Goal: Transaction & Acquisition: Purchase product/service

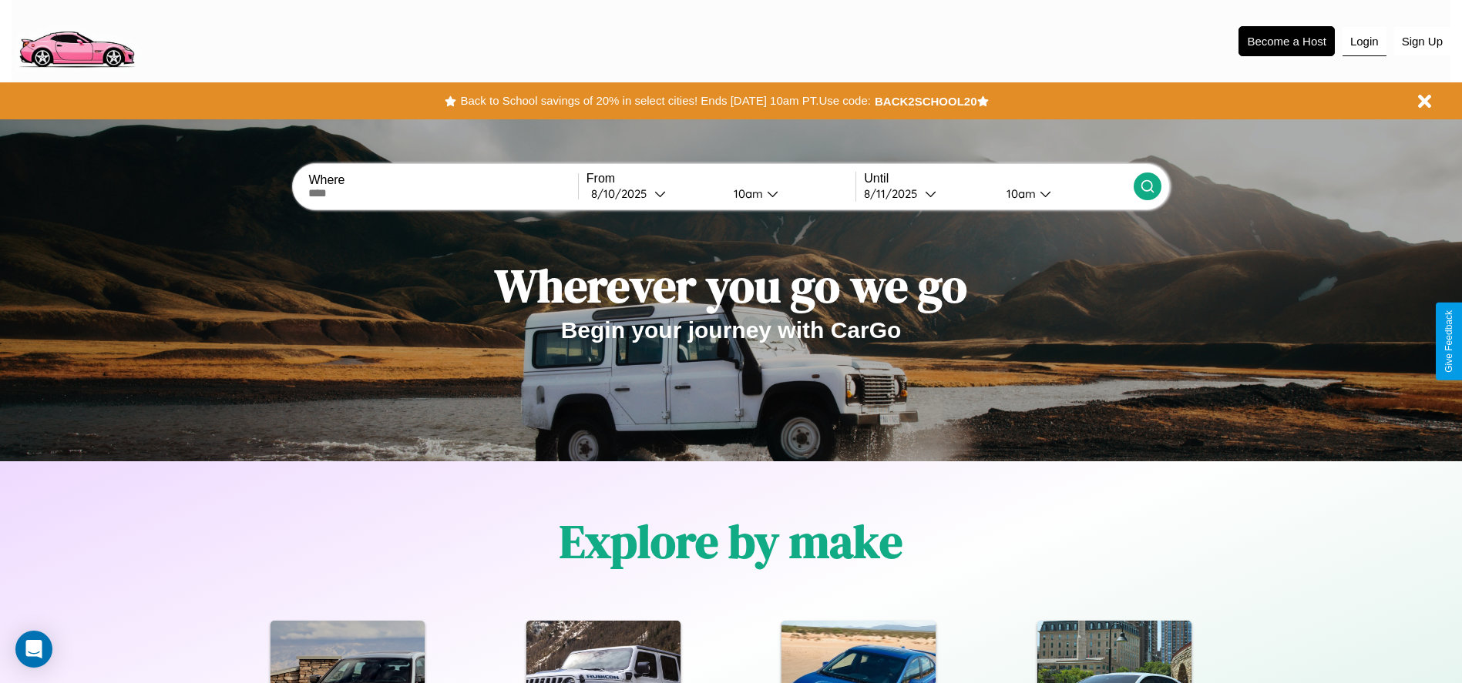
click at [1364, 41] on button "Login" at bounding box center [1364, 41] width 44 height 29
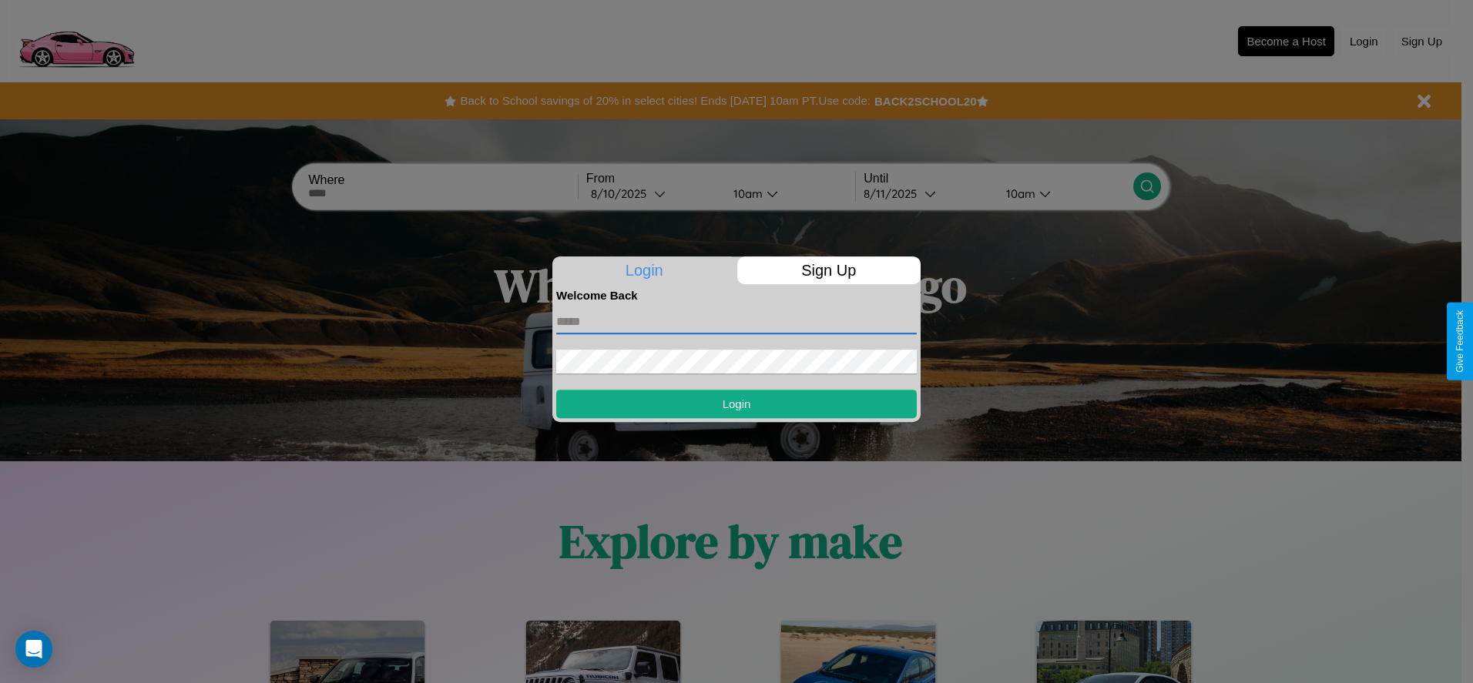
click at [737, 321] on input "text" at bounding box center [736, 322] width 361 height 25
type input "**********"
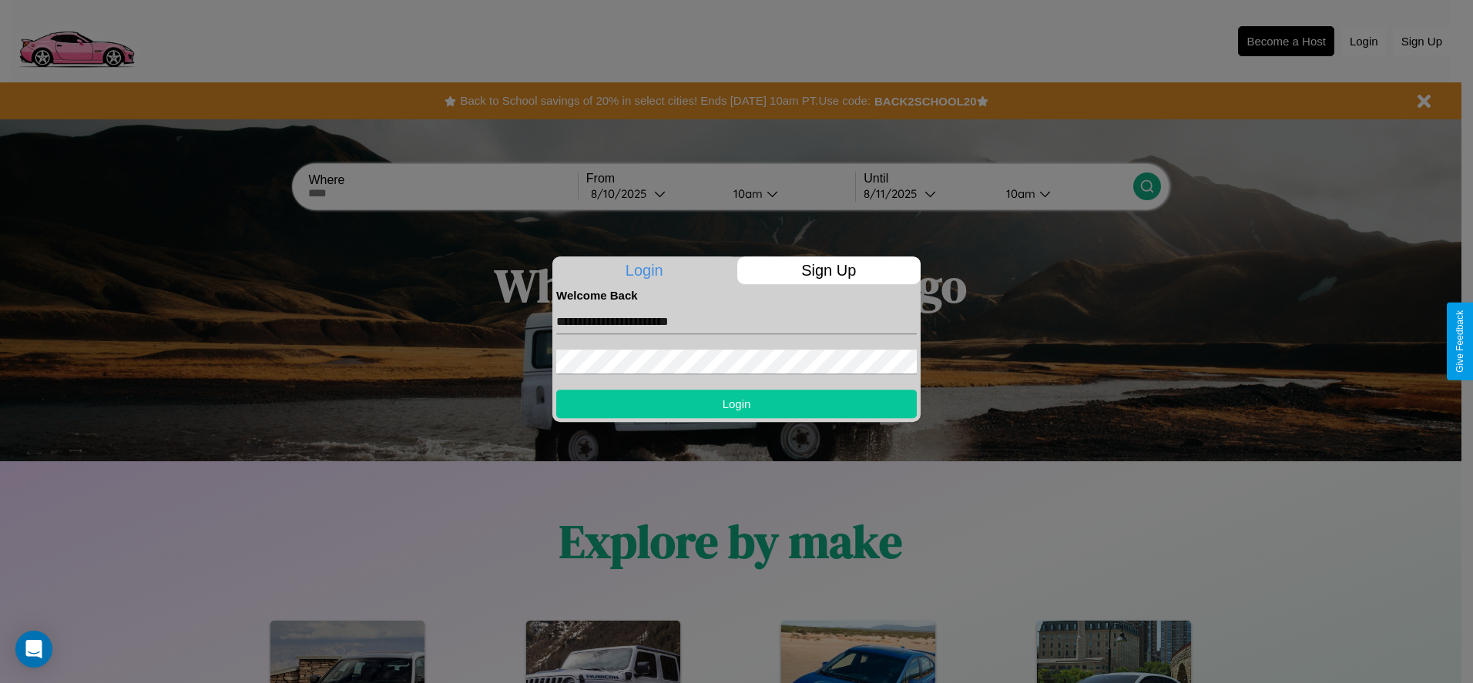
click at [737, 404] on button "Login" at bounding box center [736, 404] width 361 height 29
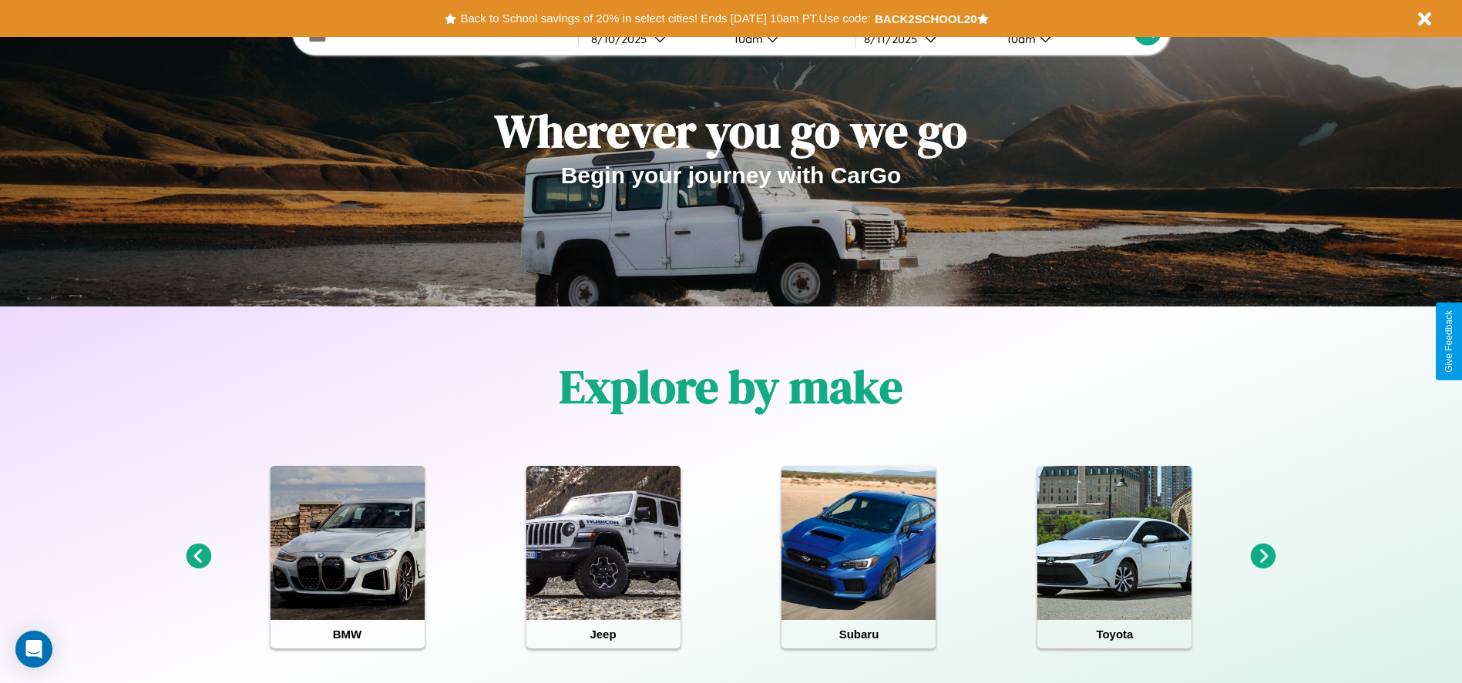
scroll to position [320, 0]
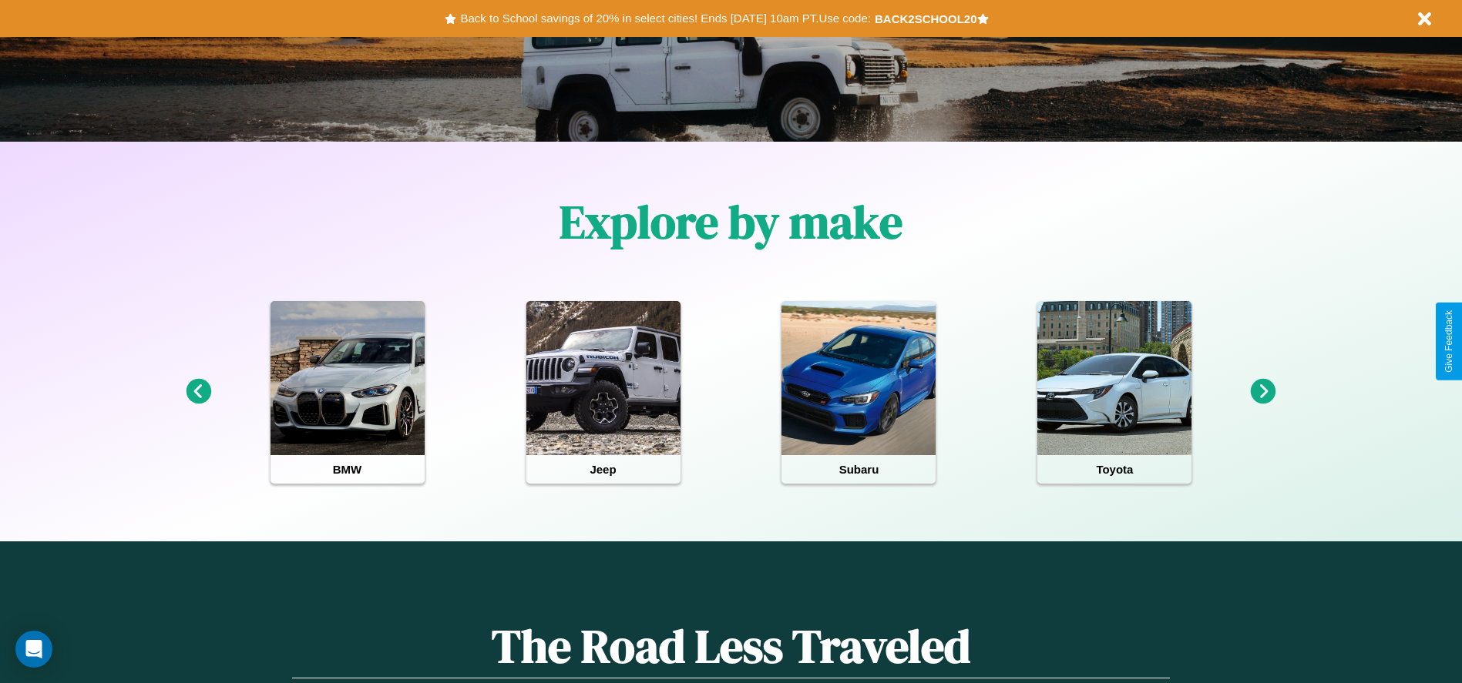
click at [1263, 392] on icon at bounding box center [1263, 391] width 25 height 25
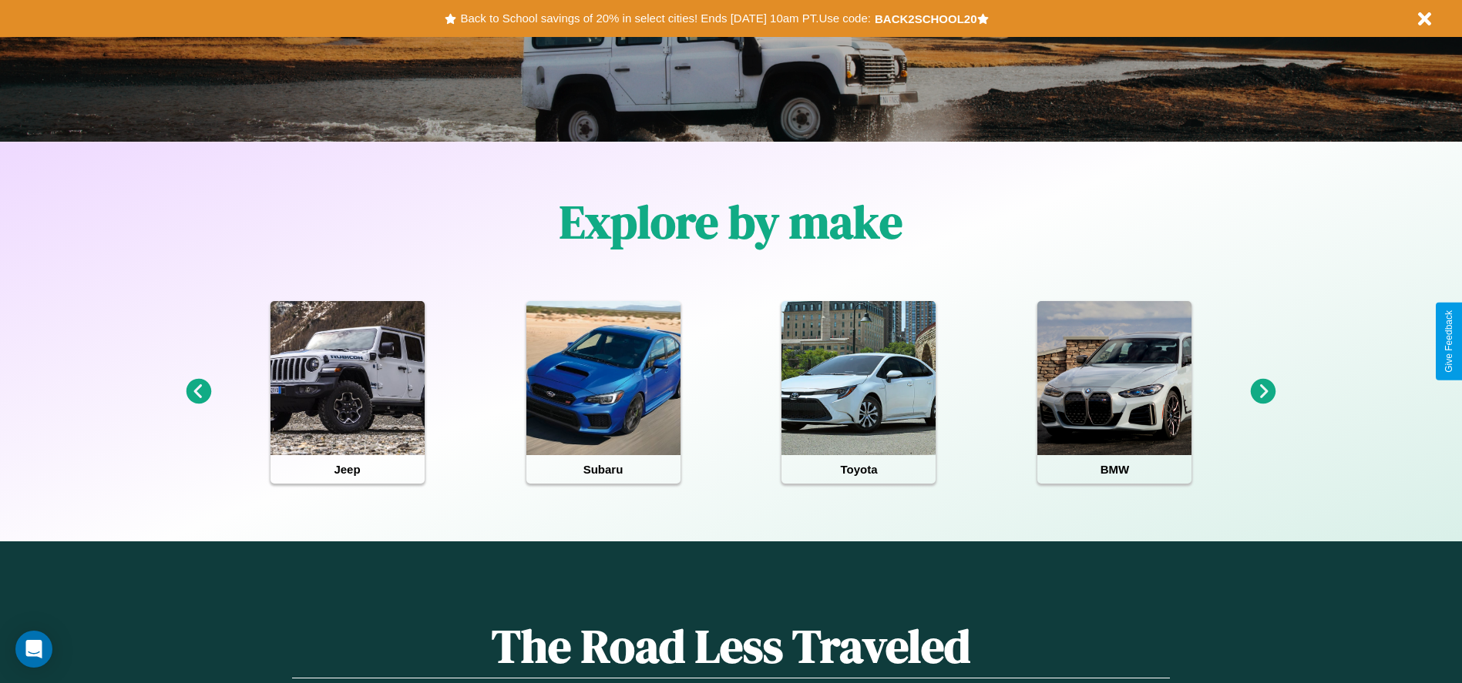
click at [1263, 392] on icon at bounding box center [1263, 391] width 25 height 25
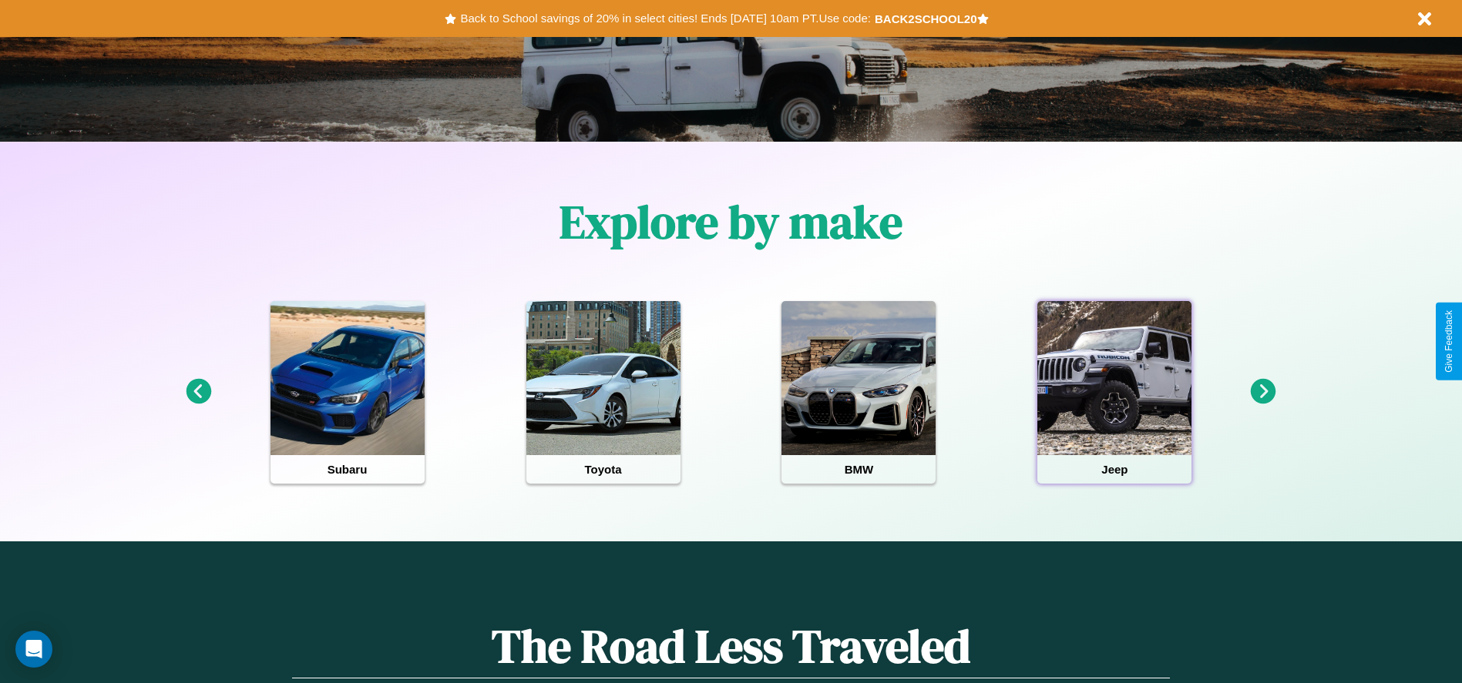
click at [1114, 392] on div at bounding box center [1114, 378] width 154 height 154
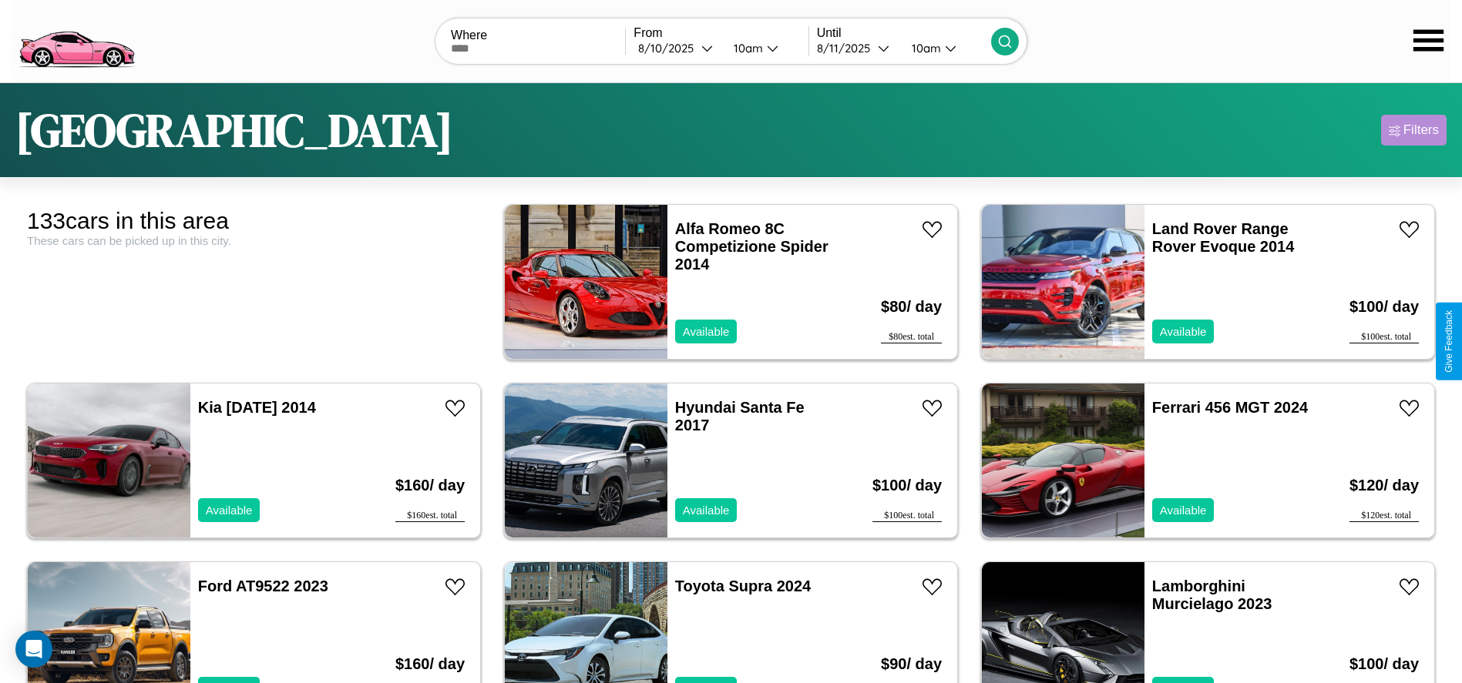
click at [1413, 130] on div "Filters" at bounding box center [1420, 130] width 35 height 15
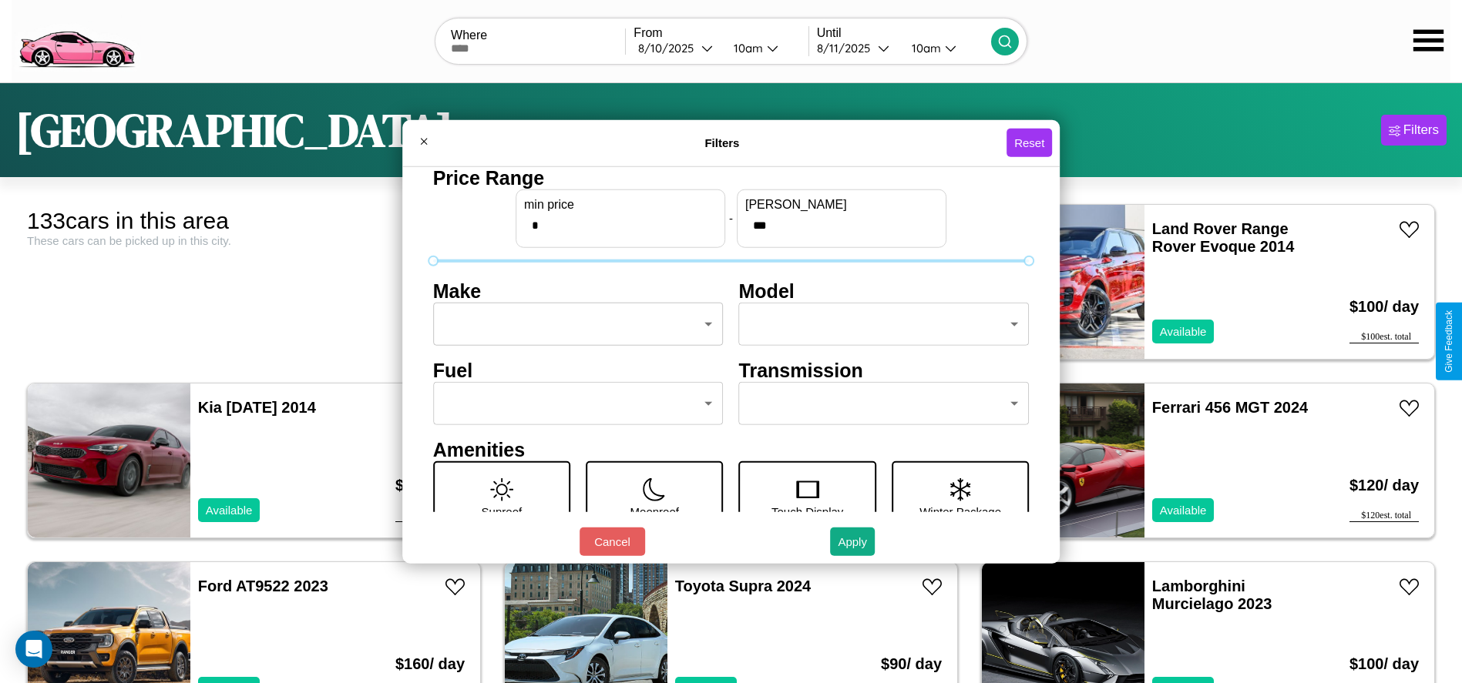
click at [573, 324] on body "CarGo Where From [DATE] 10am Until [DATE] 10am [GEOGRAPHIC_DATA] Filters 133 ca…" at bounding box center [731, 389] width 1462 height 779
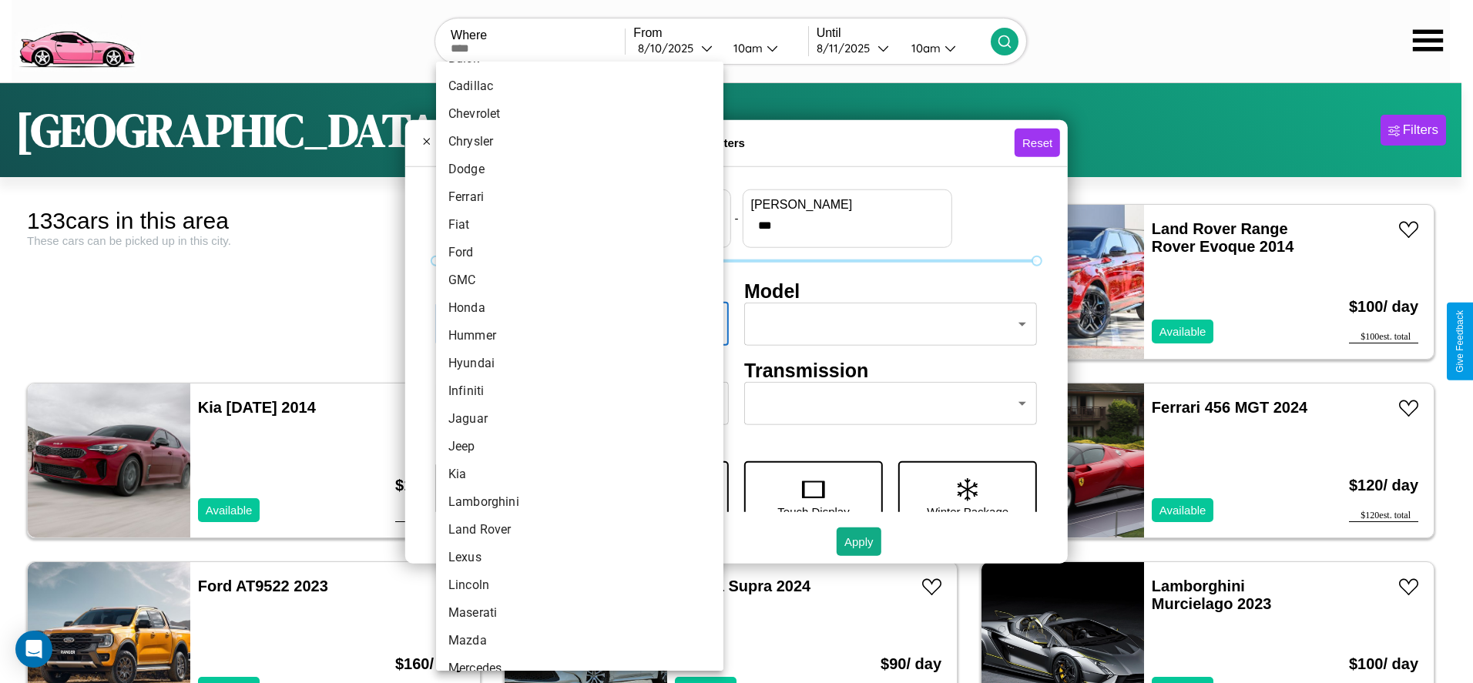
scroll to position [270, 0]
click at [574, 366] on li "Jaguar" at bounding box center [579, 366] width 287 height 28
type input "******"
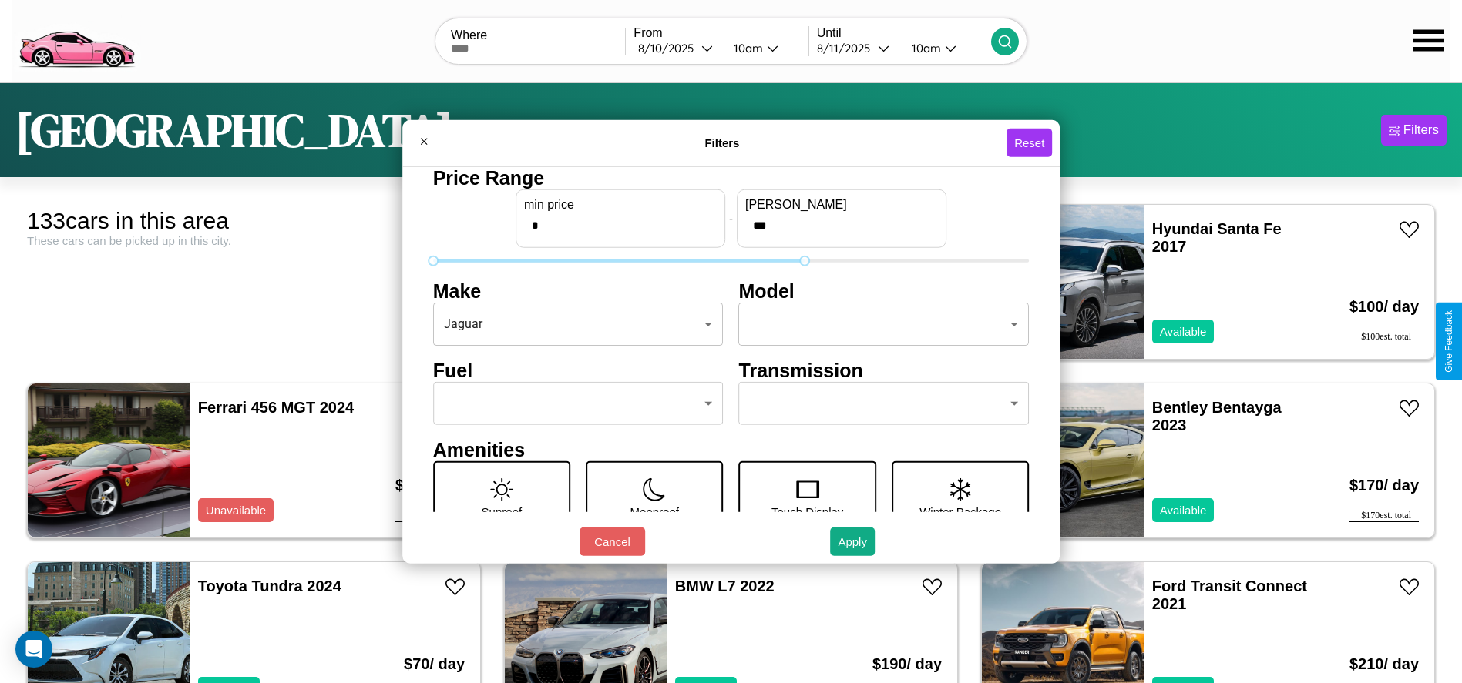
type input "***"
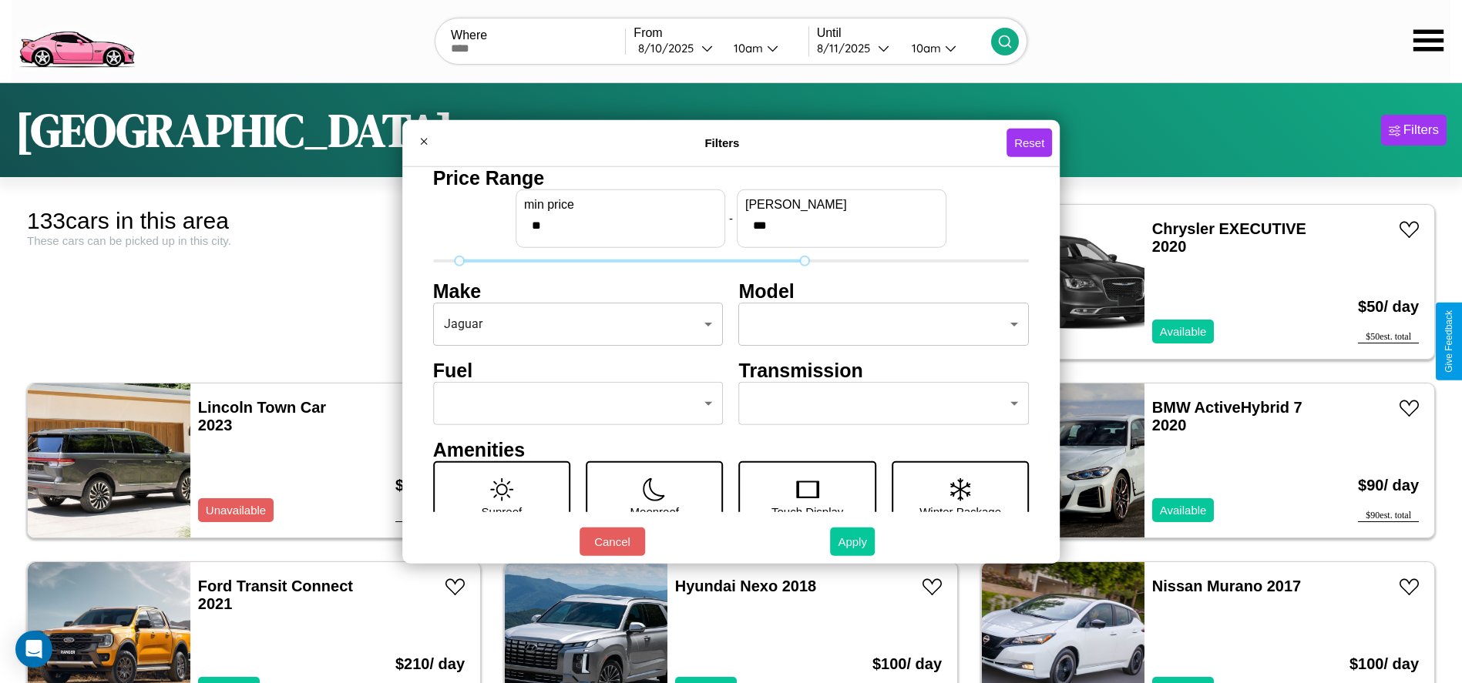
type input "**"
click at [853, 542] on button "Apply" at bounding box center [852, 542] width 45 height 29
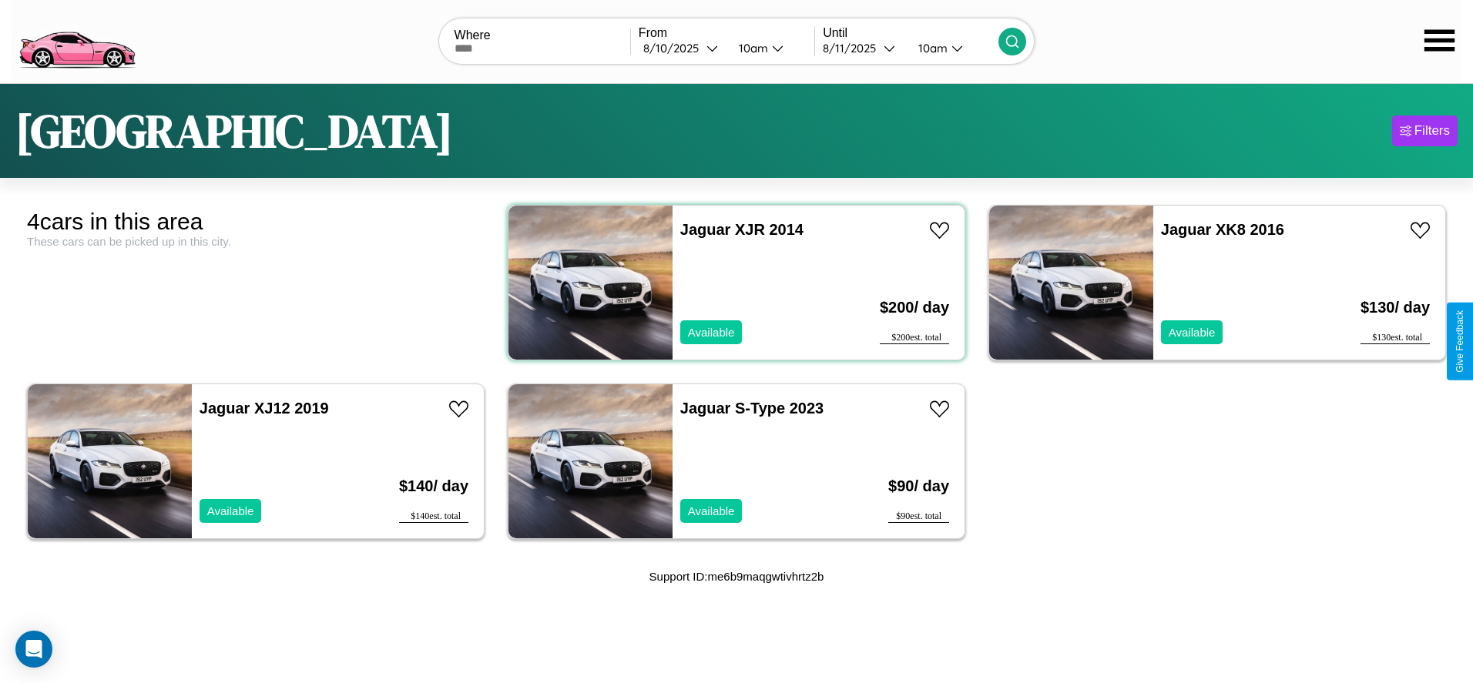
click at [730, 282] on div "Jaguar XJR 2014 Available" at bounding box center [763, 283] width 180 height 154
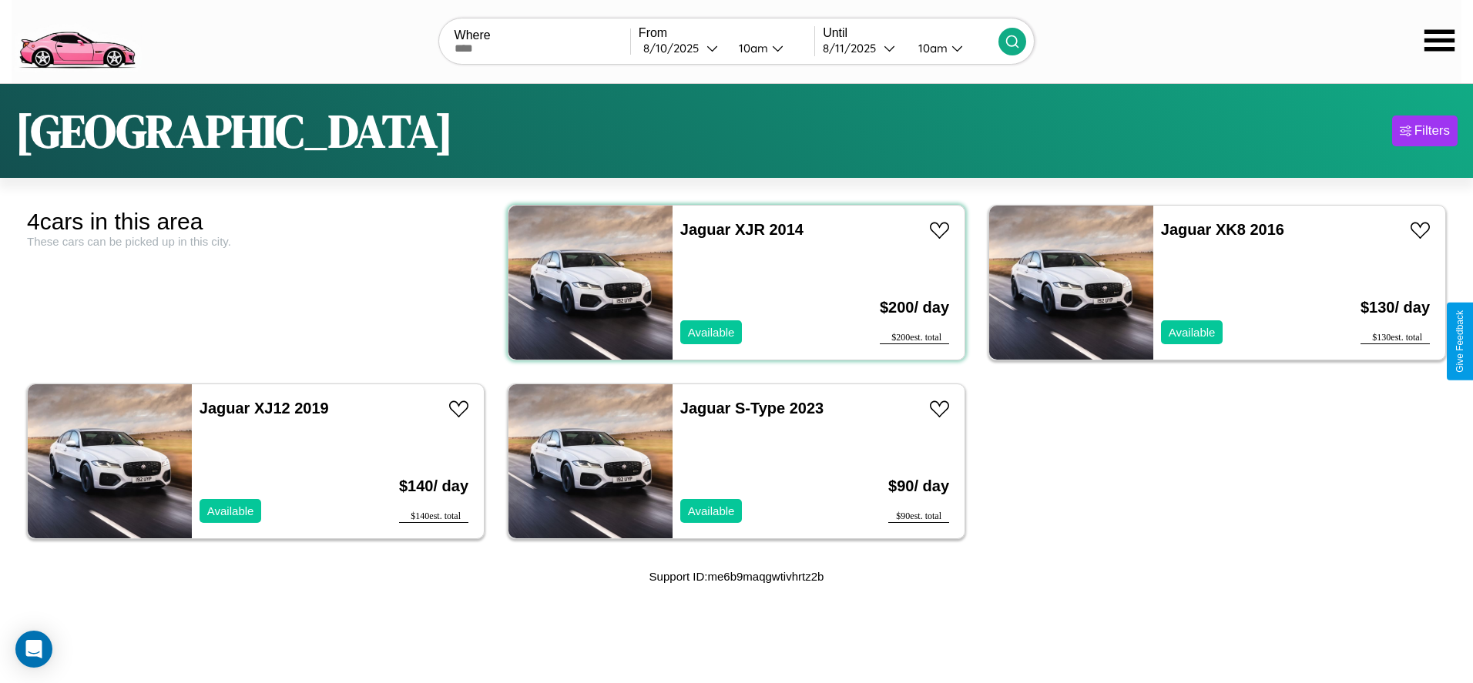
click at [730, 282] on div "Jaguar XJR 2014 Available" at bounding box center [763, 283] width 180 height 154
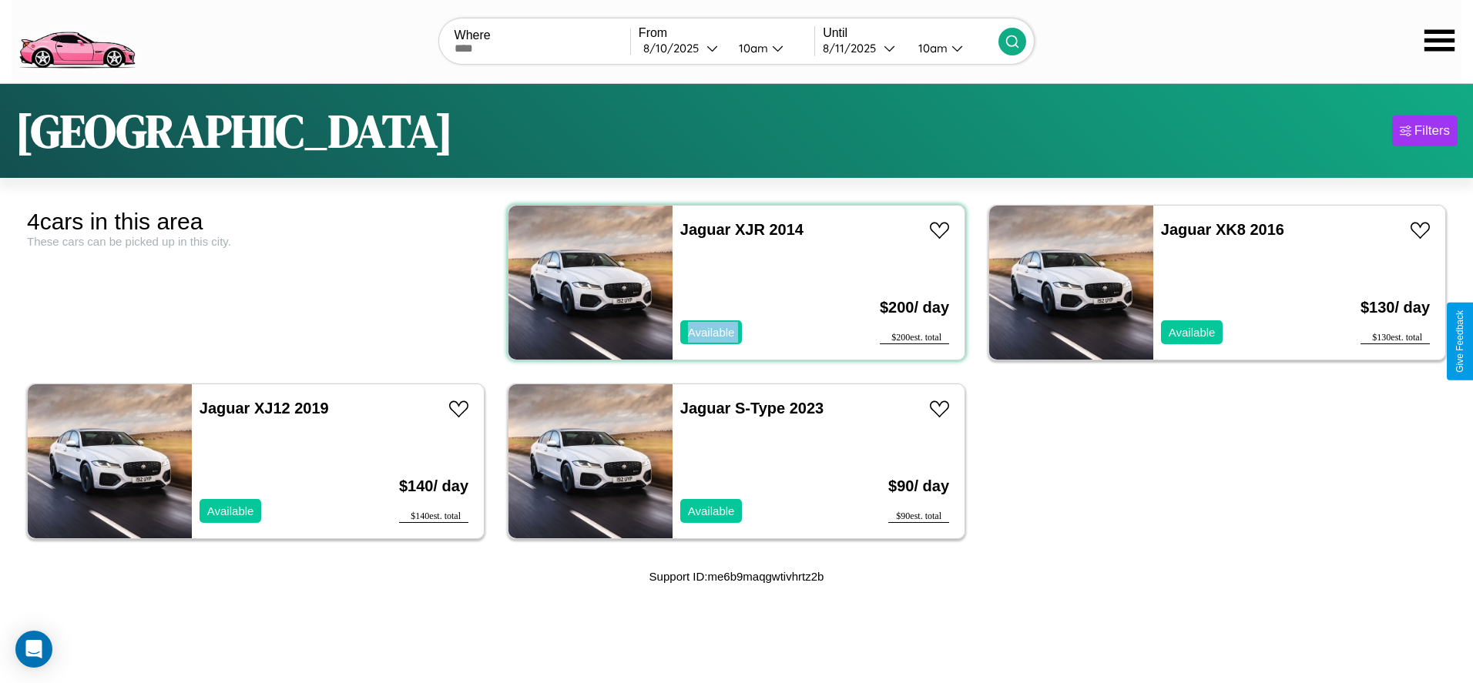
click at [730, 282] on div "Jaguar XJR 2014 Available" at bounding box center [763, 283] width 180 height 154
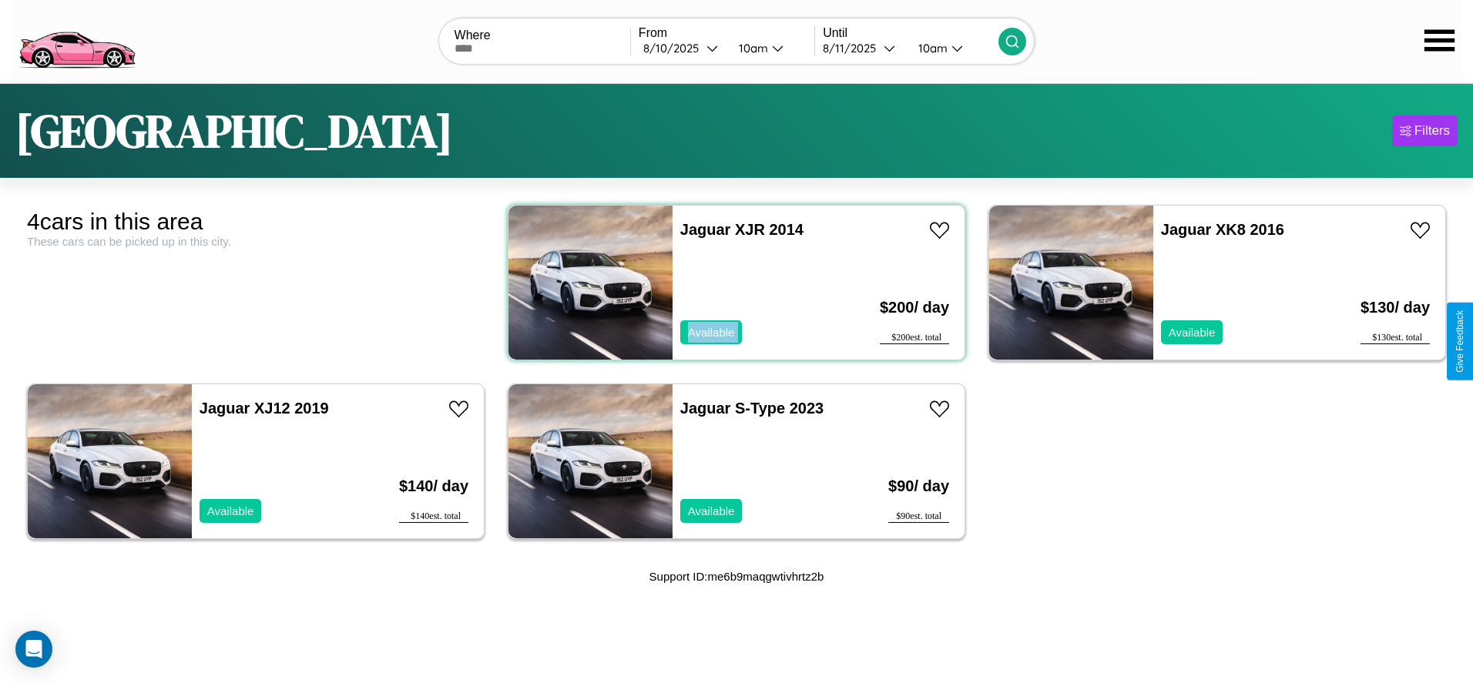
click at [730, 282] on div "Jaguar XJR 2014 Available" at bounding box center [763, 283] width 180 height 154
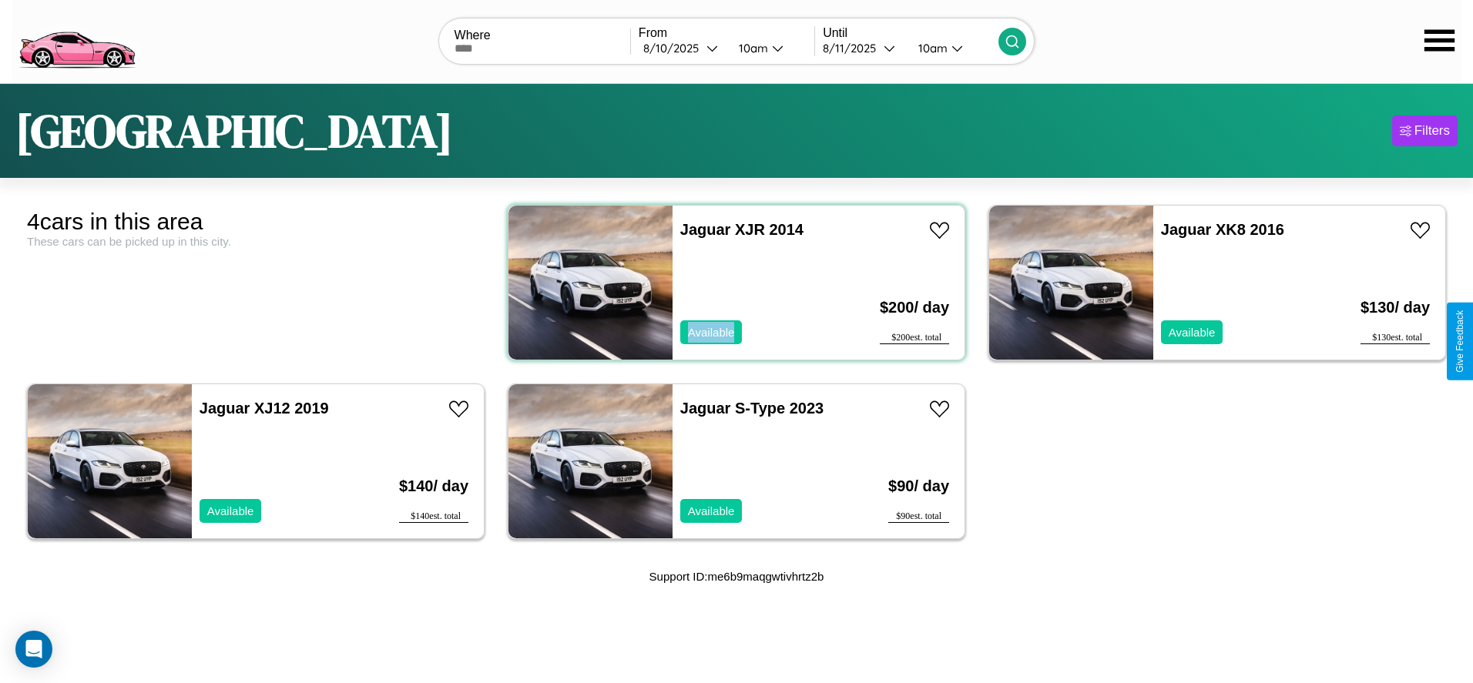
click at [730, 282] on div "Jaguar XJR 2014 Available" at bounding box center [763, 283] width 180 height 154
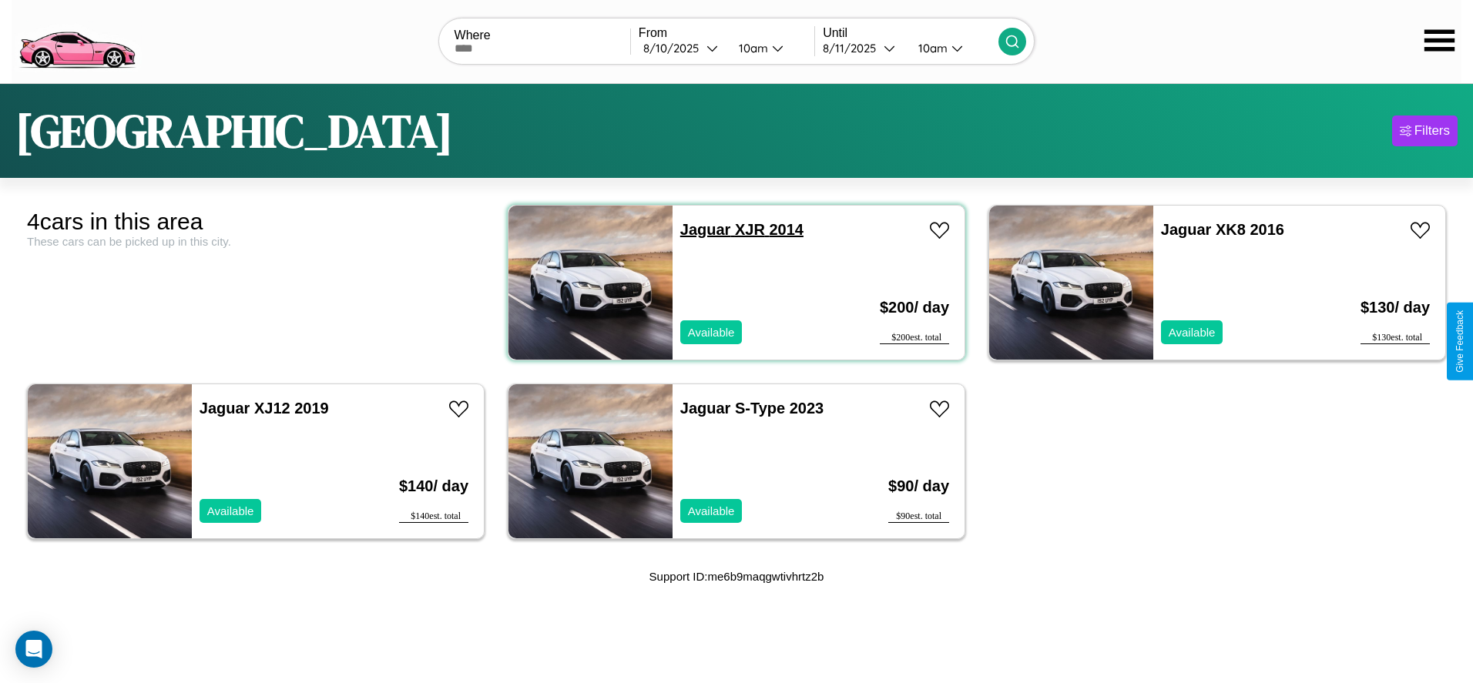
click at [700, 229] on link "Jaguar XJR 2014" at bounding box center [741, 229] width 123 height 17
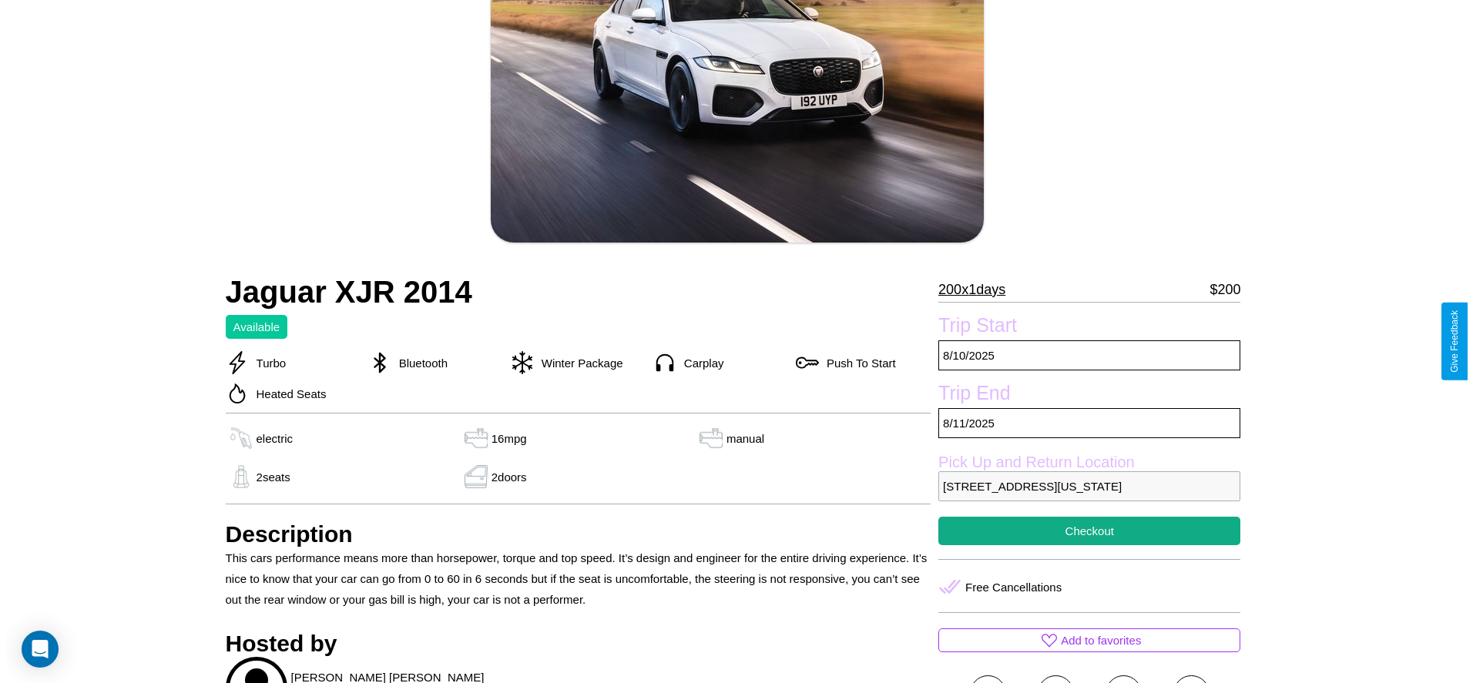
scroll to position [223, 0]
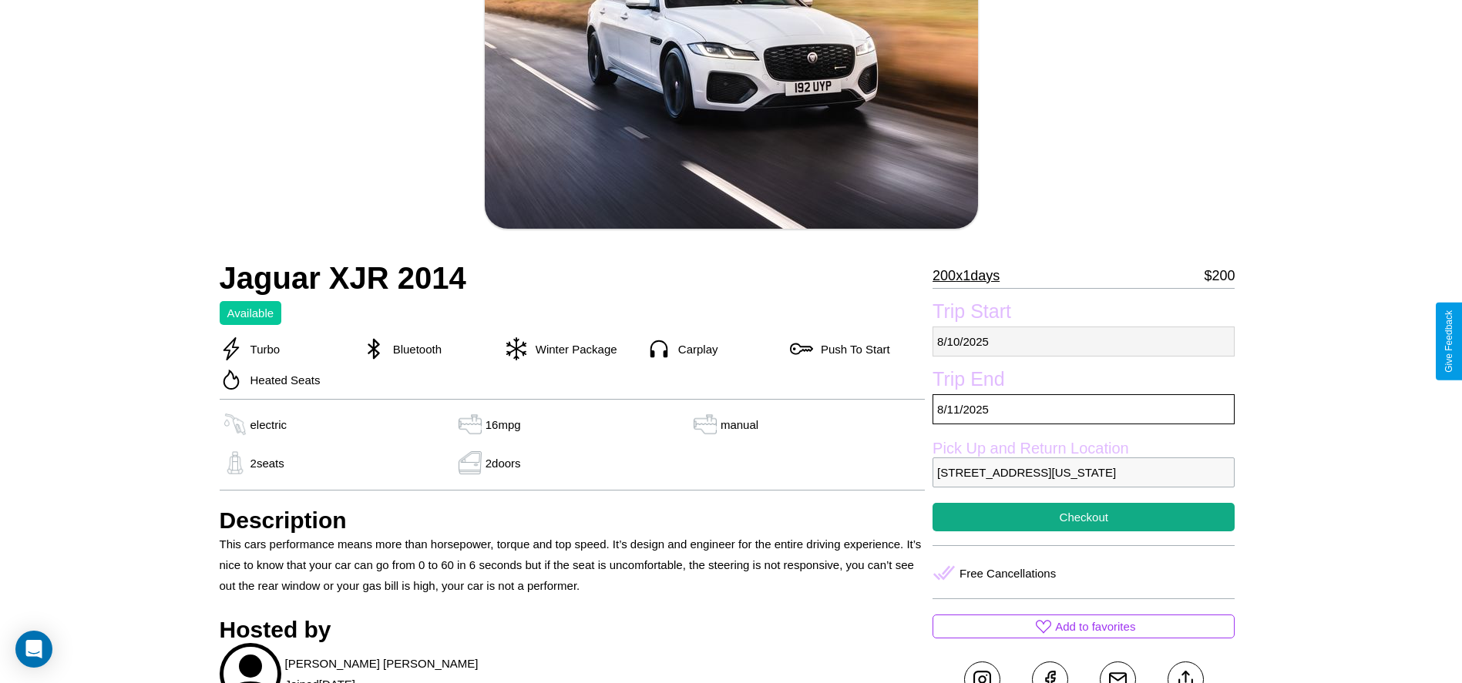
click at [1083, 341] on p "8 / 10 / 2025" at bounding box center [1083, 342] width 302 height 30
select select "*"
select select "****"
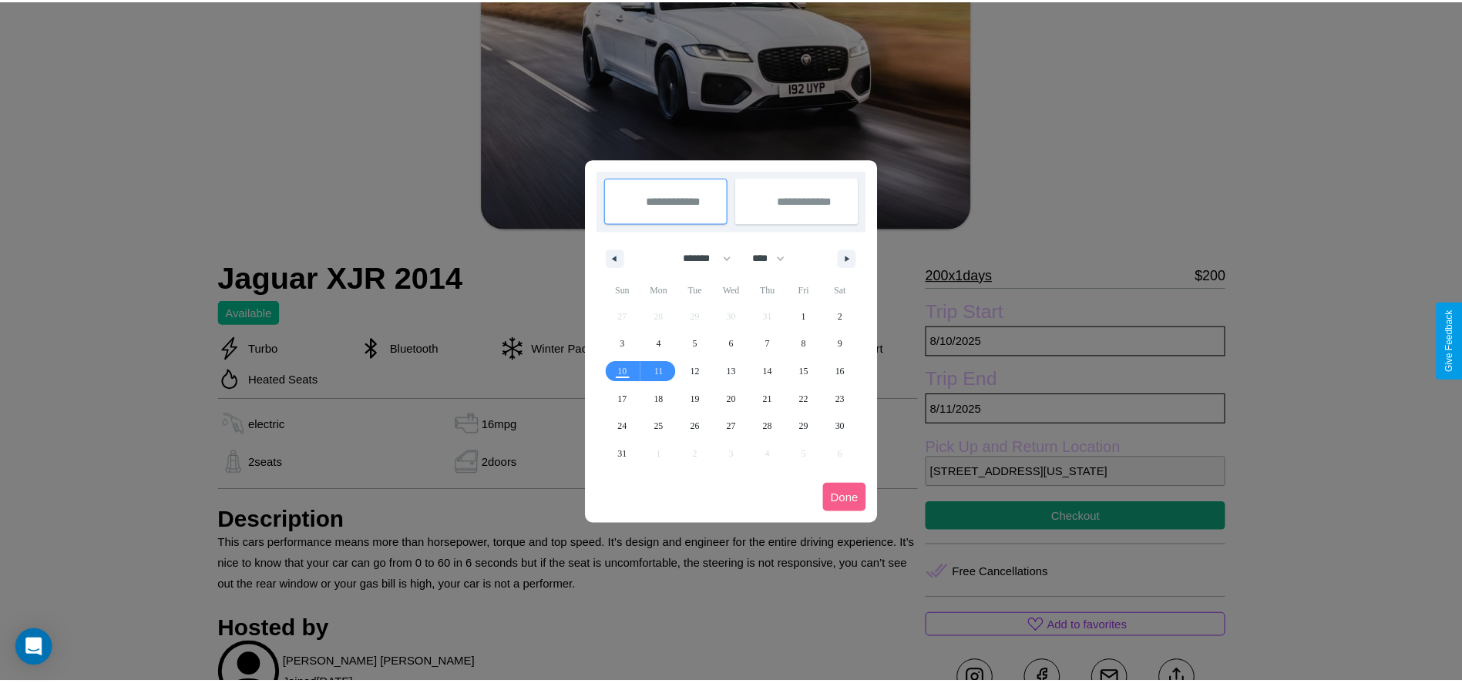
scroll to position [0, 0]
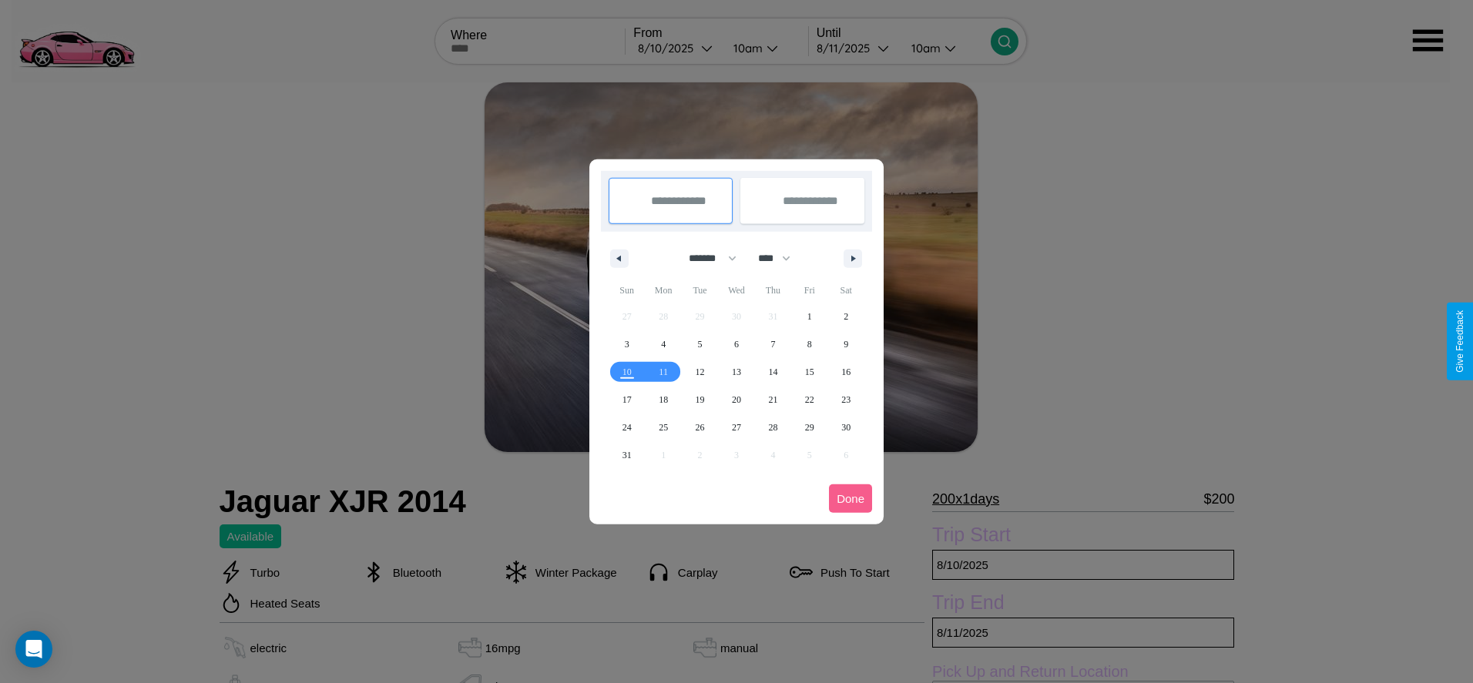
click at [677, 48] on div at bounding box center [736, 341] width 1473 height 683
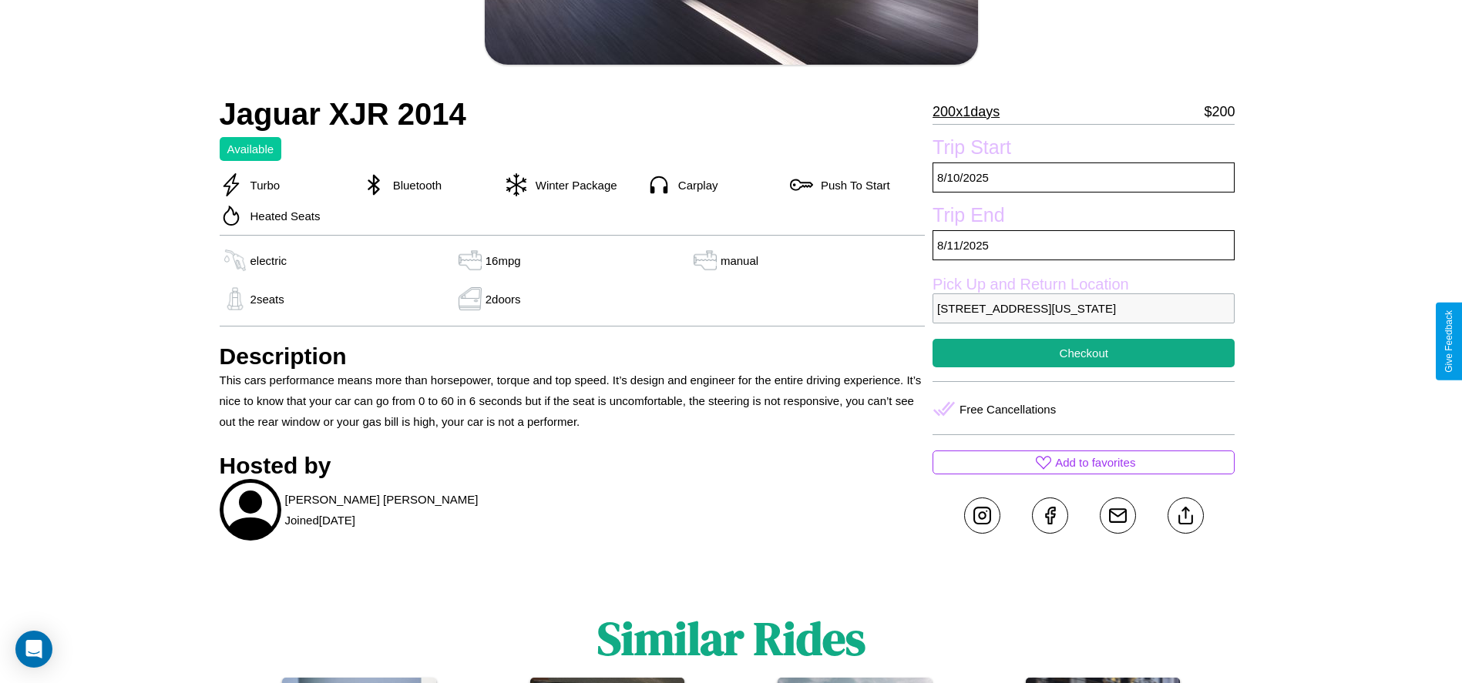
scroll to position [399, 0]
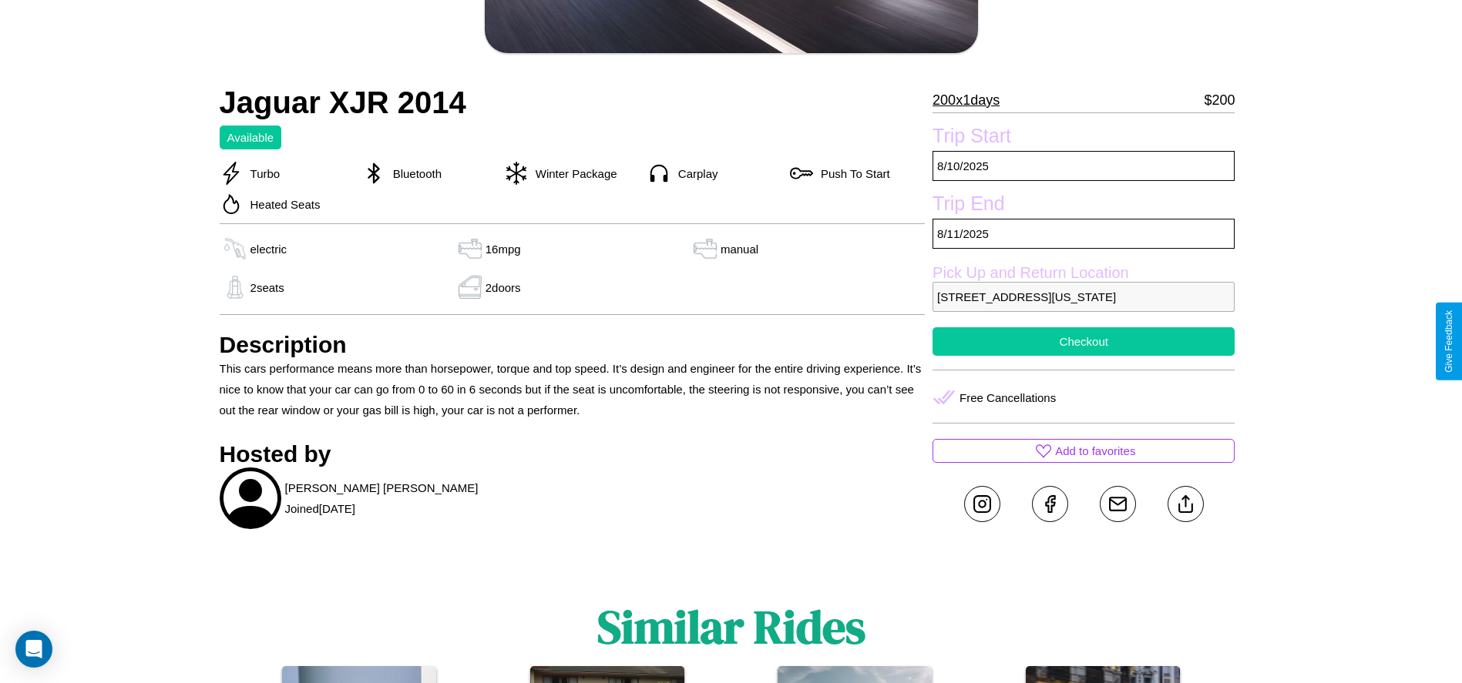
click at [1083, 341] on button "Checkout" at bounding box center [1083, 341] width 302 height 29
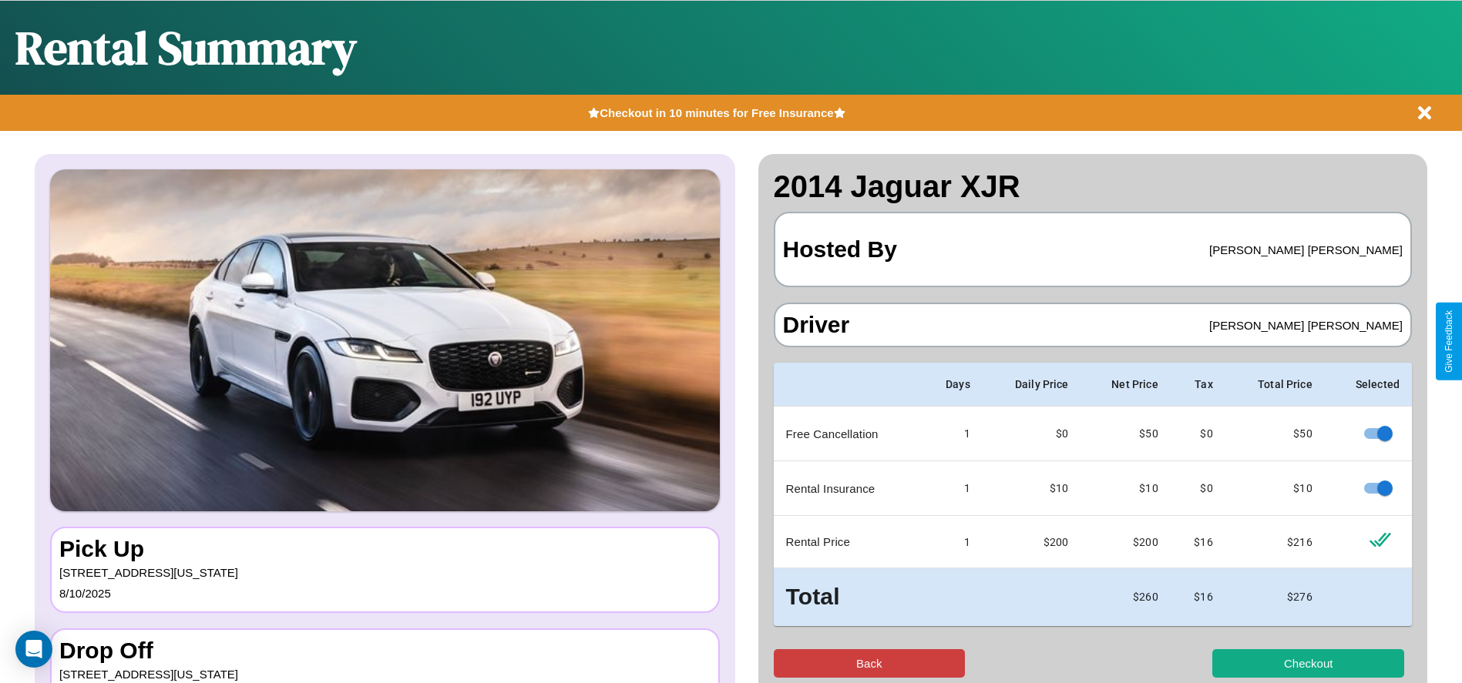
click at [868, 663] on button "Back" at bounding box center [870, 664] width 192 height 29
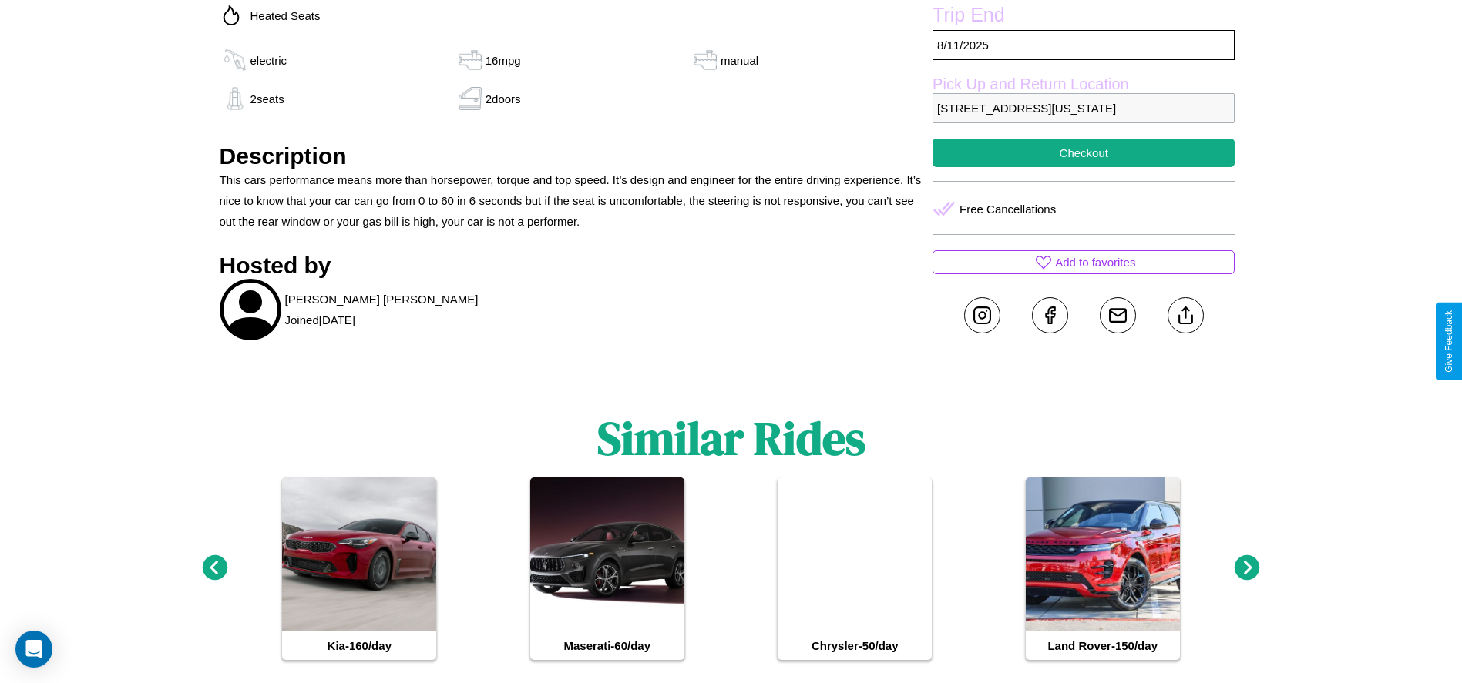
scroll to position [616, 0]
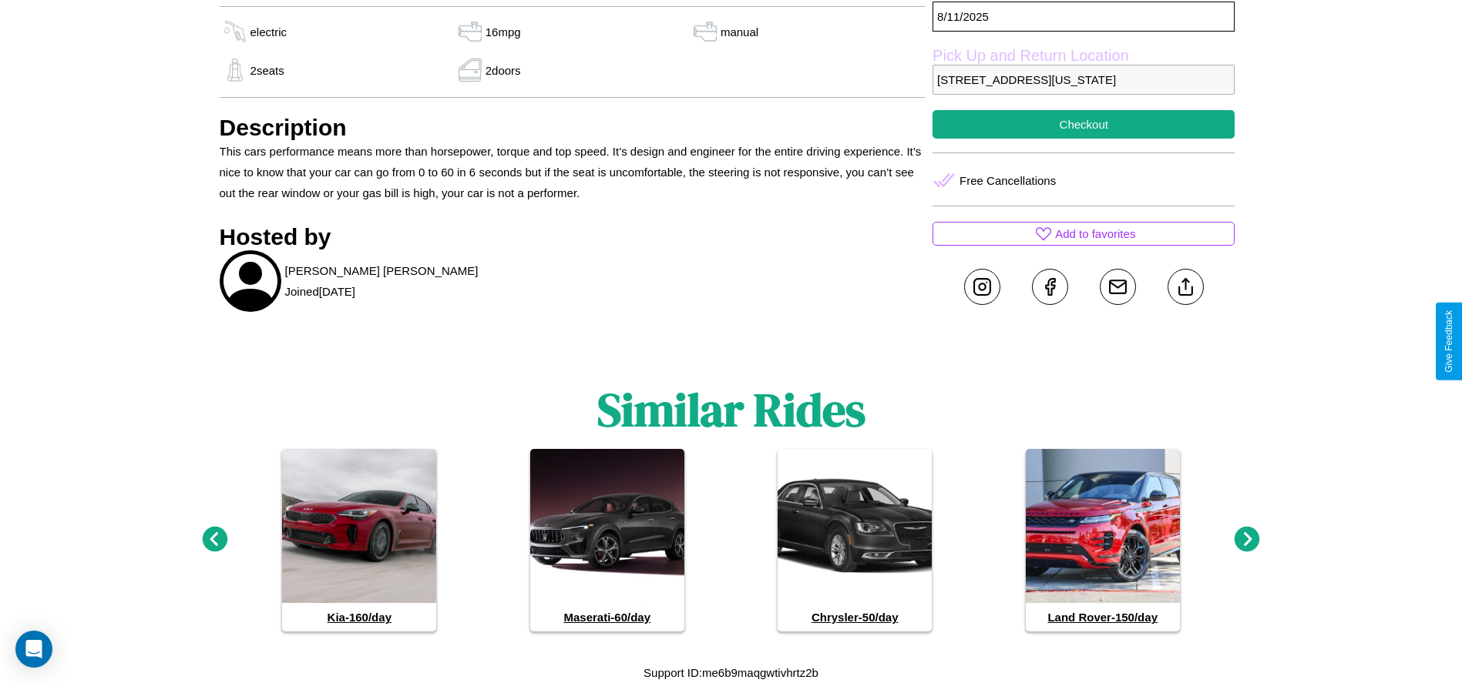
click at [1247, 540] on icon at bounding box center [1246, 539] width 25 height 25
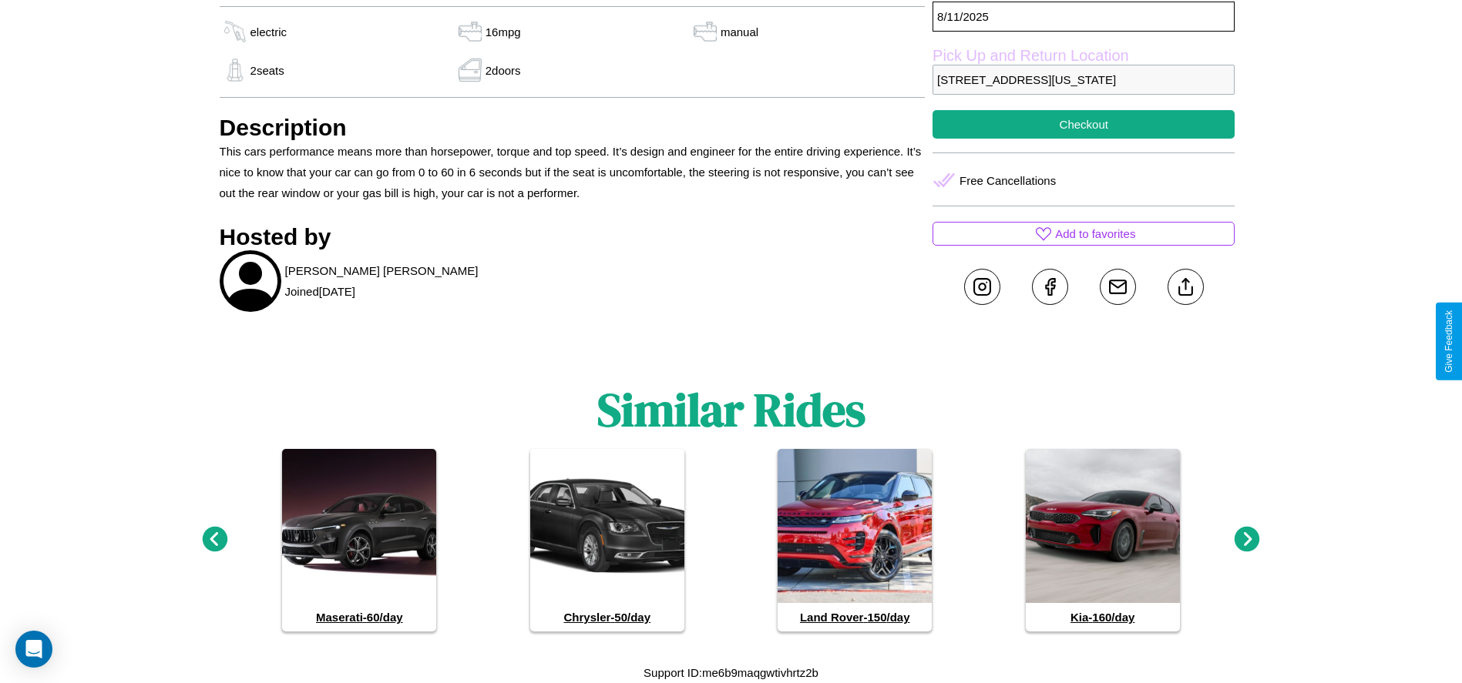
click at [1247, 540] on icon at bounding box center [1246, 539] width 25 height 25
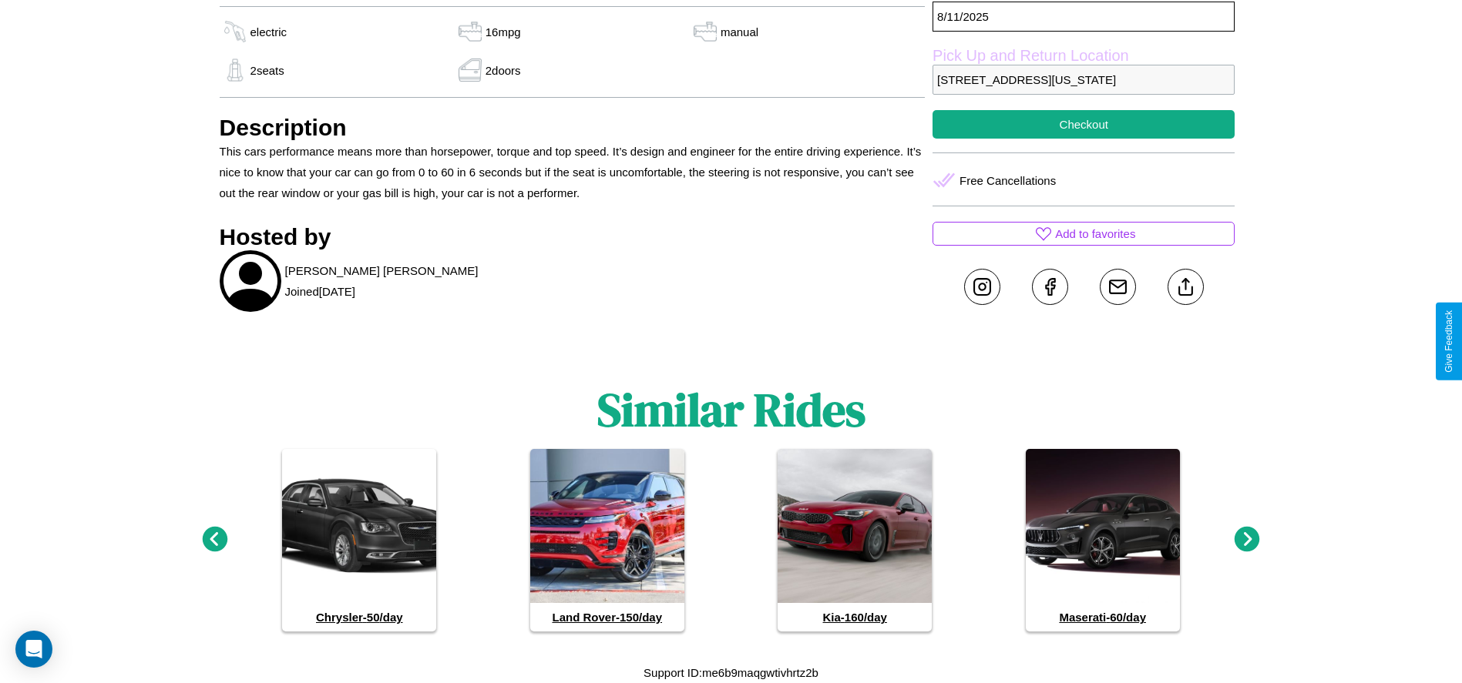
click at [1247, 540] on icon at bounding box center [1246, 539] width 25 height 25
